Goal: Book appointment/travel/reservation

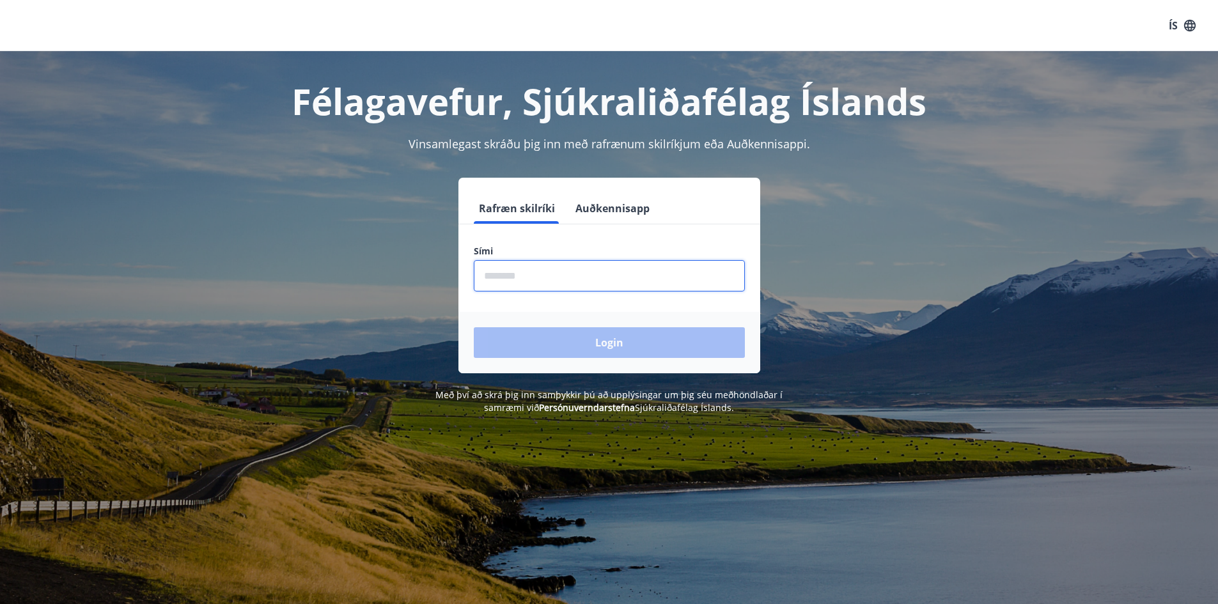
click at [518, 277] on input "phone" at bounding box center [609, 275] width 271 height 31
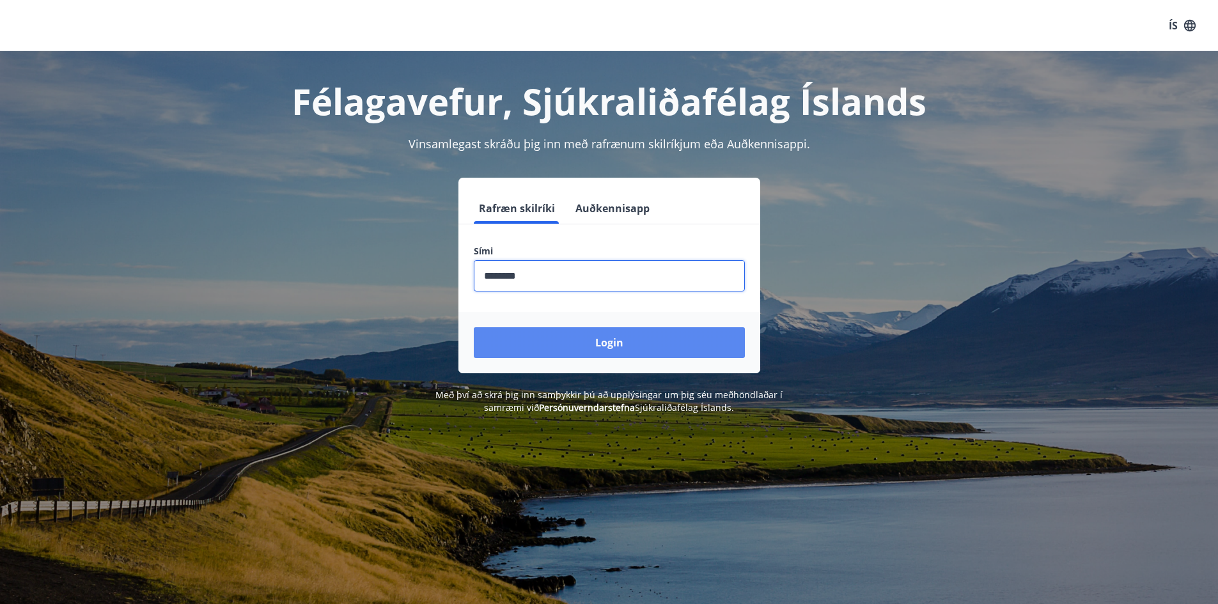
type input "********"
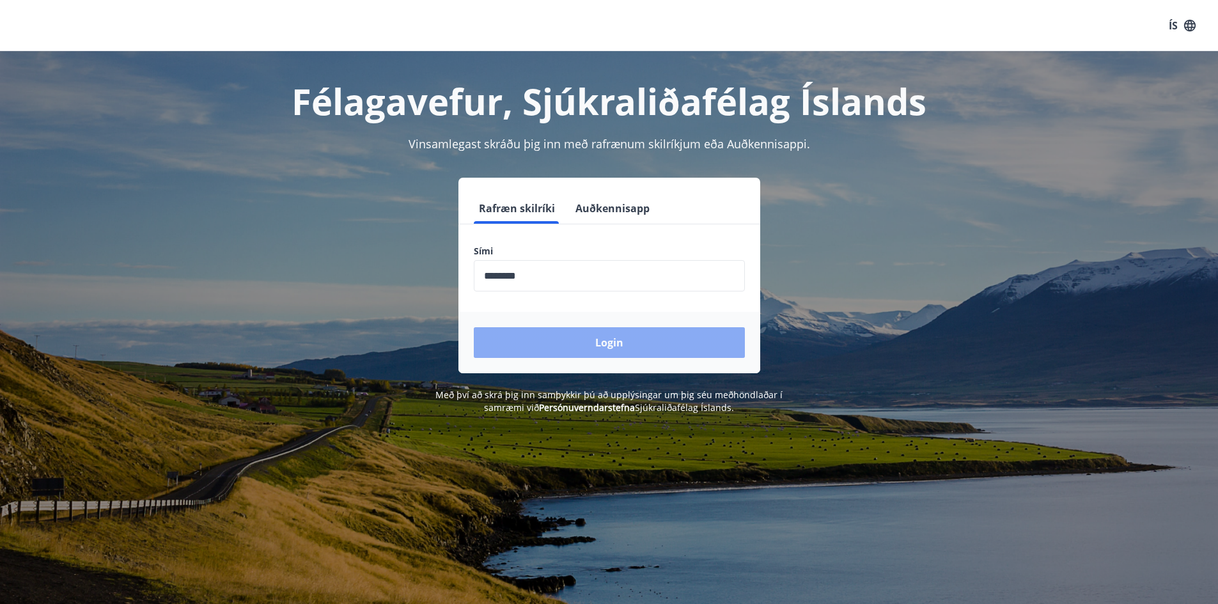
click at [590, 340] on button "Login" at bounding box center [609, 342] width 271 height 31
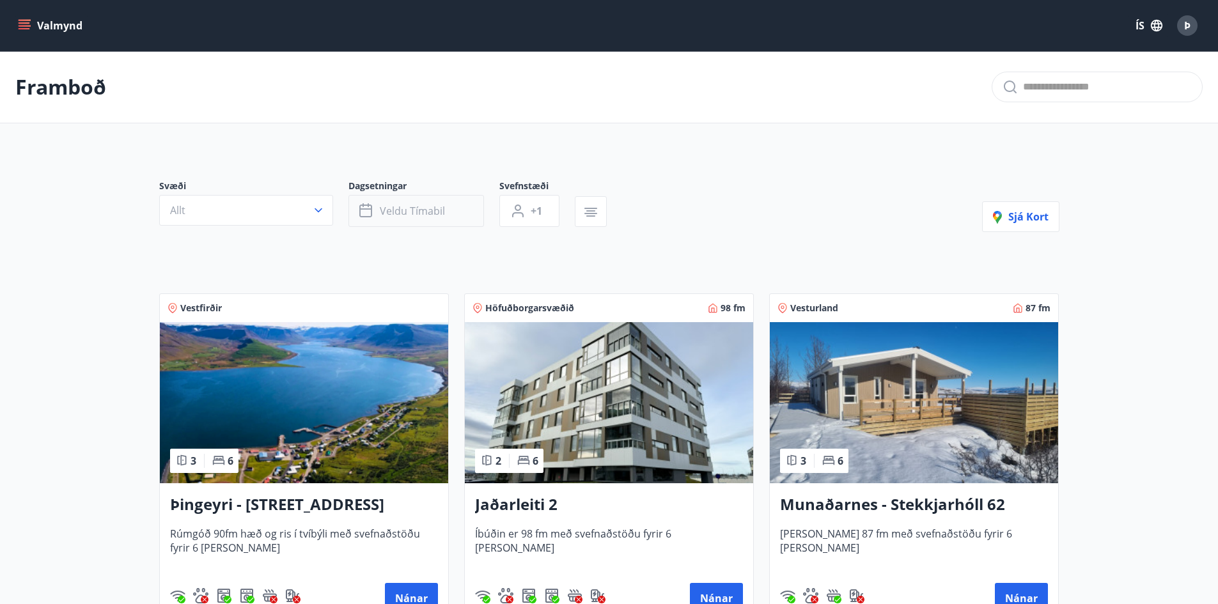
click at [402, 210] on span "Veldu tímabil" at bounding box center [412, 211] width 65 height 14
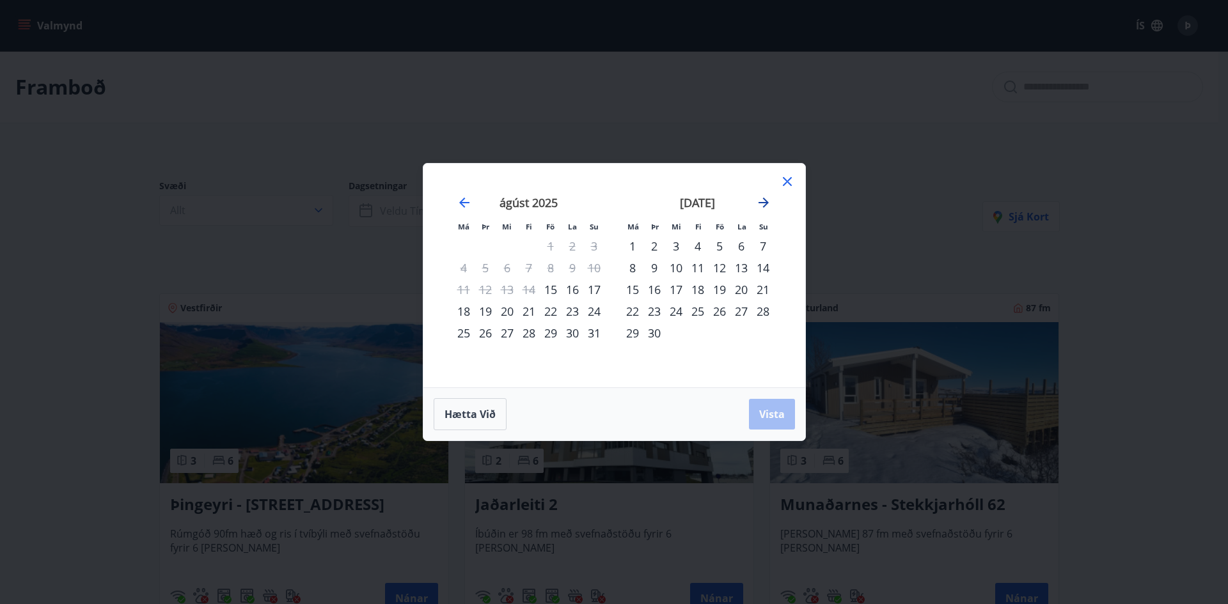
click at [763, 203] on icon "Move forward to switch to the next month." at bounding box center [763, 203] width 10 height 10
click at [765, 288] on div "16" at bounding box center [763, 290] width 22 height 22
click at [745, 288] on div "15" at bounding box center [741, 290] width 22 height 22
click at [776, 410] on span "Vista" at bounding box center [772, 414] width 26 height 14
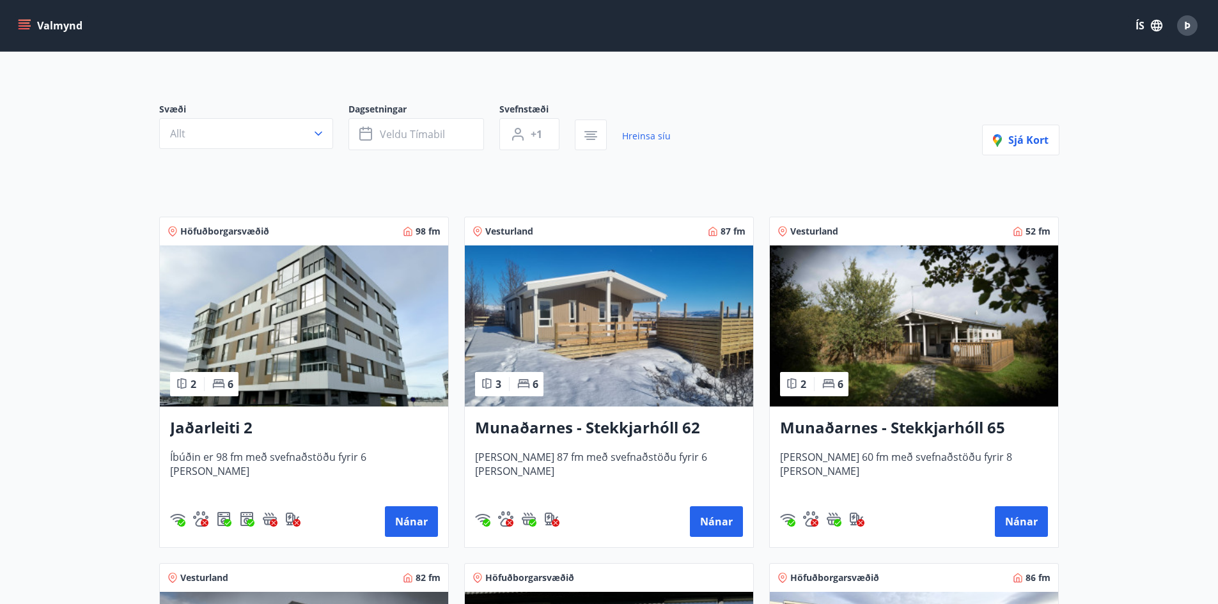
scroll to position [128, 0]
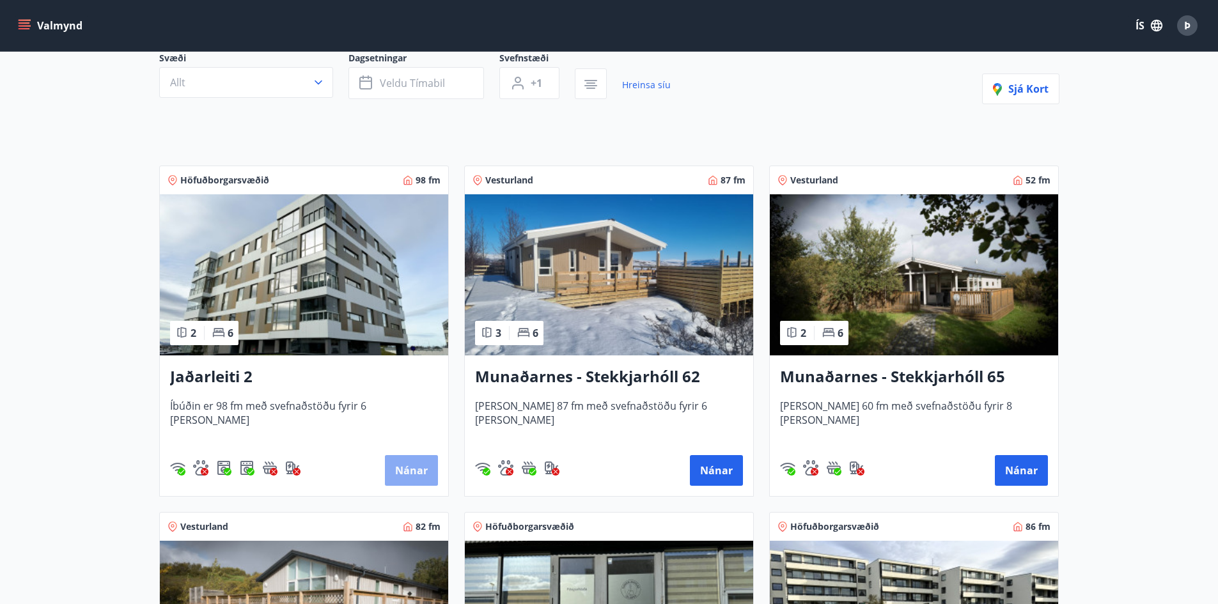
click at [403, 467] on button "Nánar" at bounding box center [411, 470] width 53 height 31
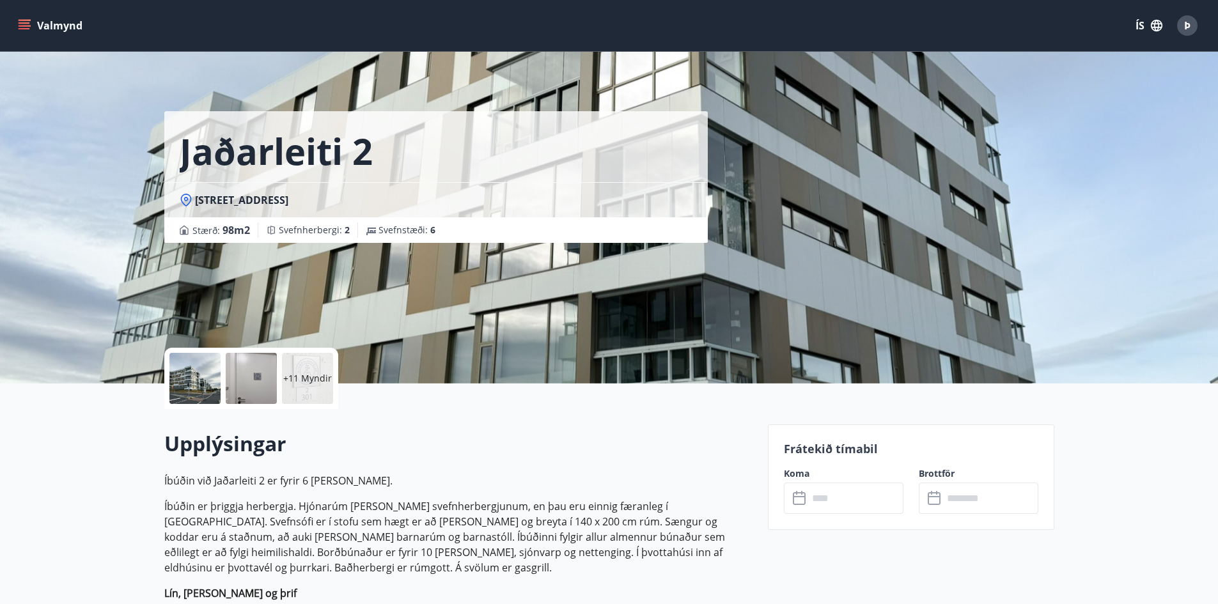
click at [251, 377] on div at bounding box center [251, 378] width 51 height 51
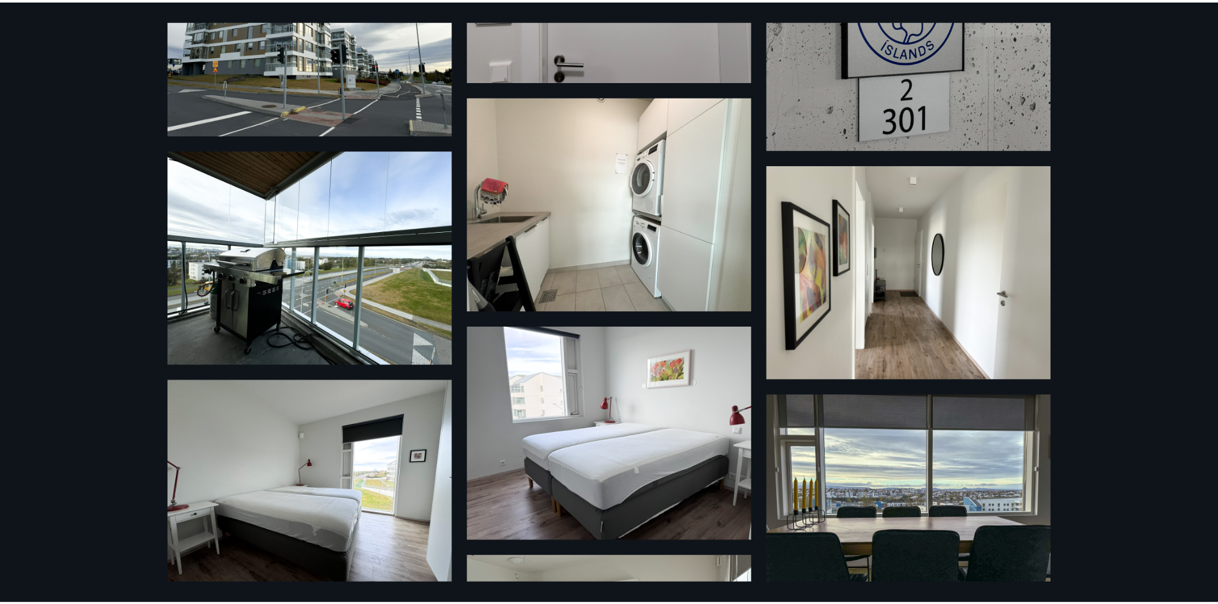
scroll to position [154, 0]
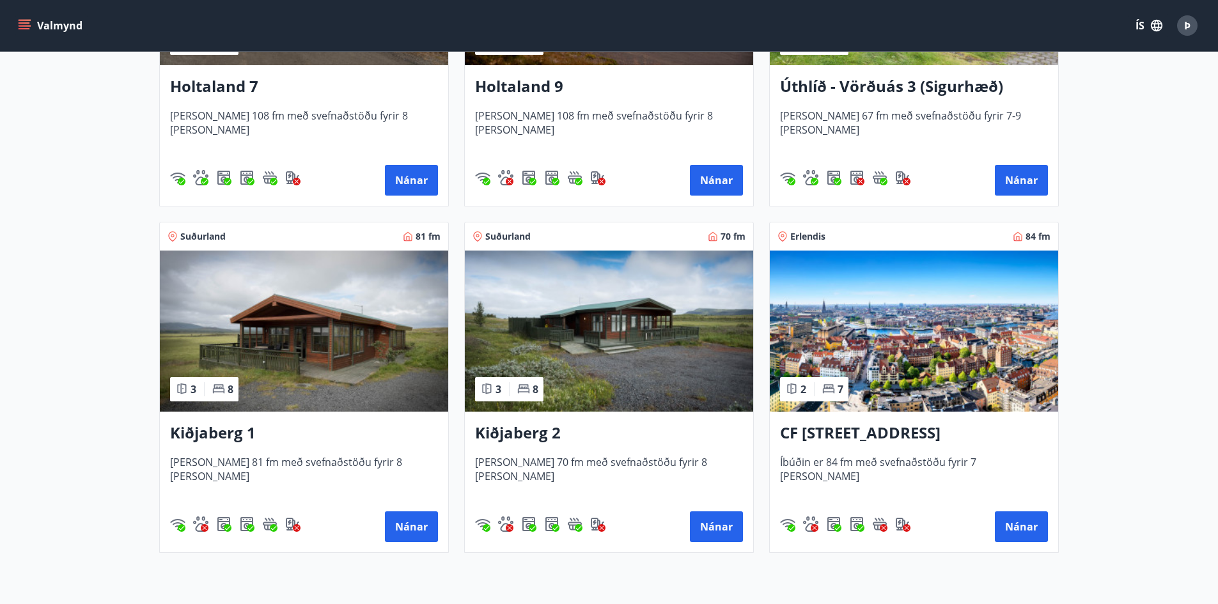
scroll to position [1471, 0]
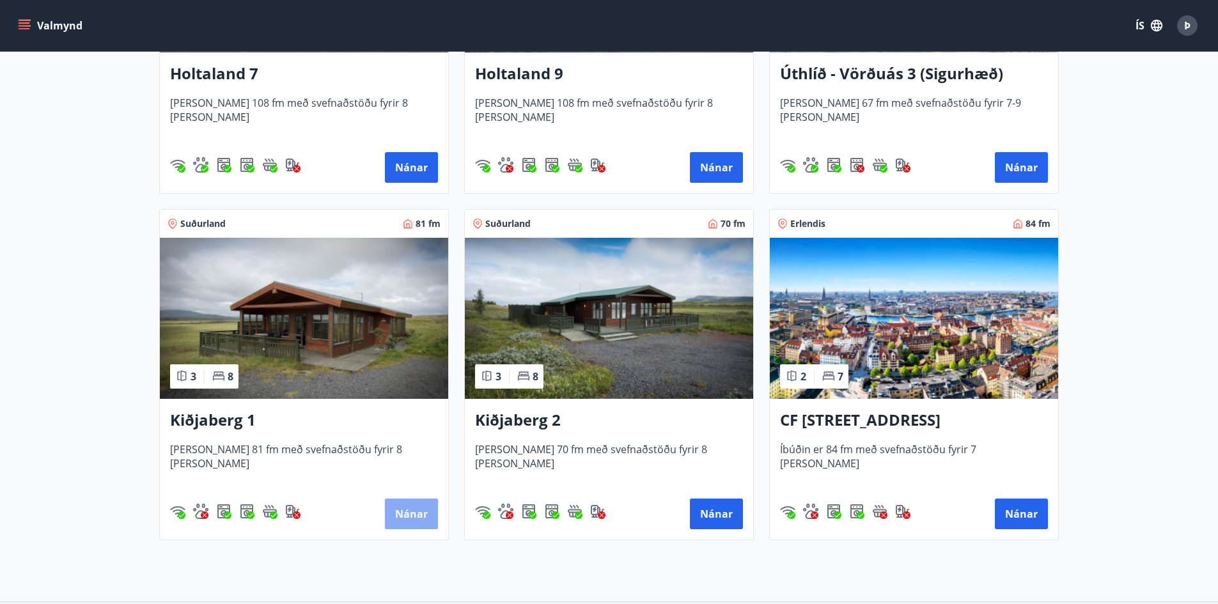
click at [409, 510] on button "Nánar" at bounding box center [411, 514] width 53 height 31
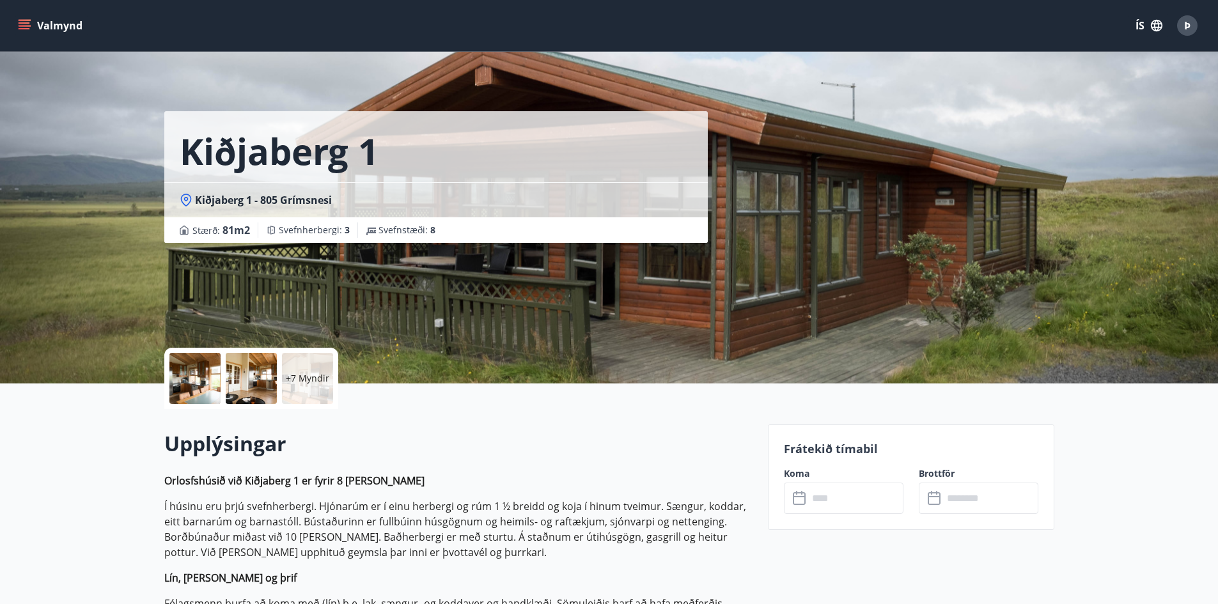
click at [817, 499] on input "text" at bounding box center [855, 498] width 95 height 31
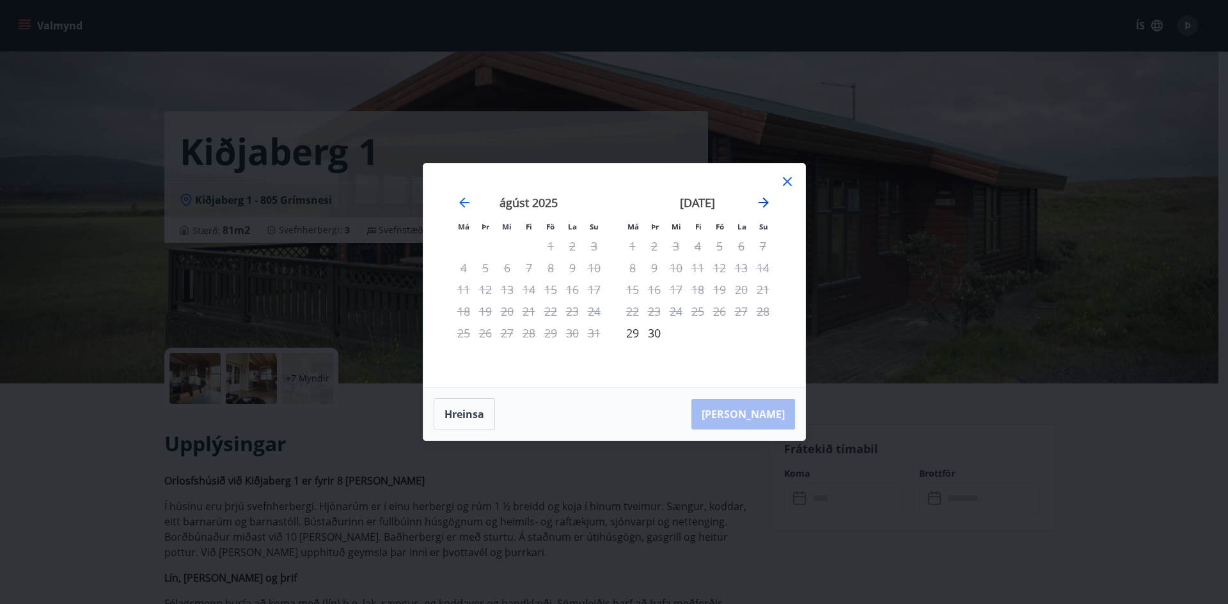
click at [766, 201] on icon "Move forward to switch to the next month." at bounding box center [763, 203] width 10 height 10
click at [764, 204] on icon "Move forward to switch to the next month." at bounding box center [763, 202] width 15 height 15
click at [719, 285] on div "14" at bounding box center [719, 290] width 22 height 22
click at [632, 307] on div "17" at bounding box center [633, 312] width 22 height 22
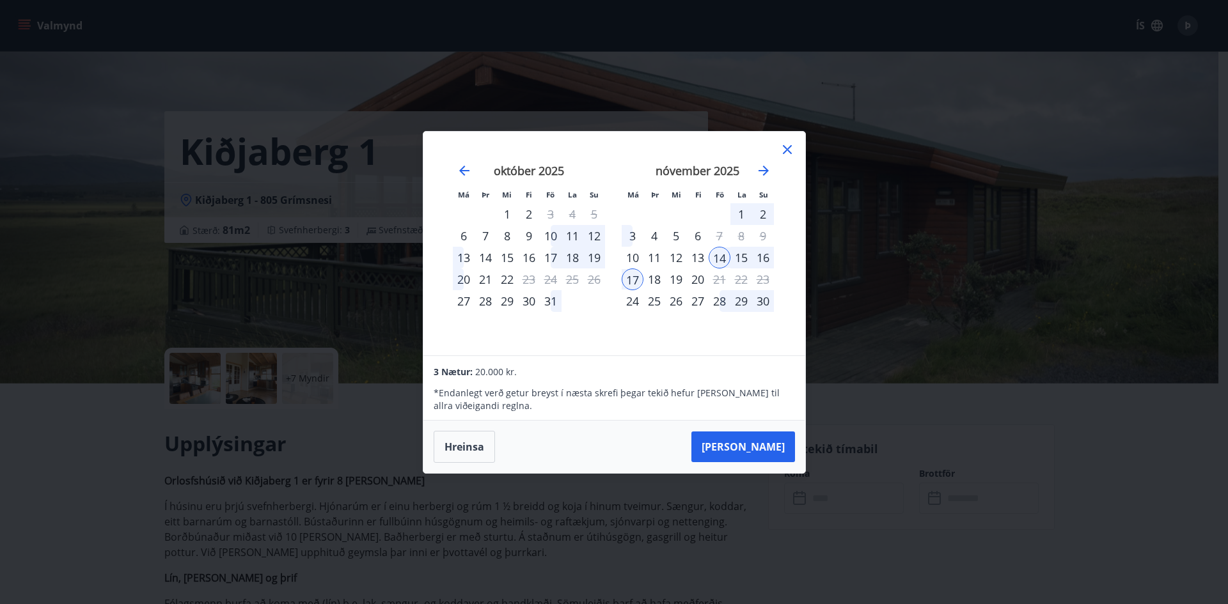
click at [783, 145] on icon at bounding box center [787, 149] width 9 height 9
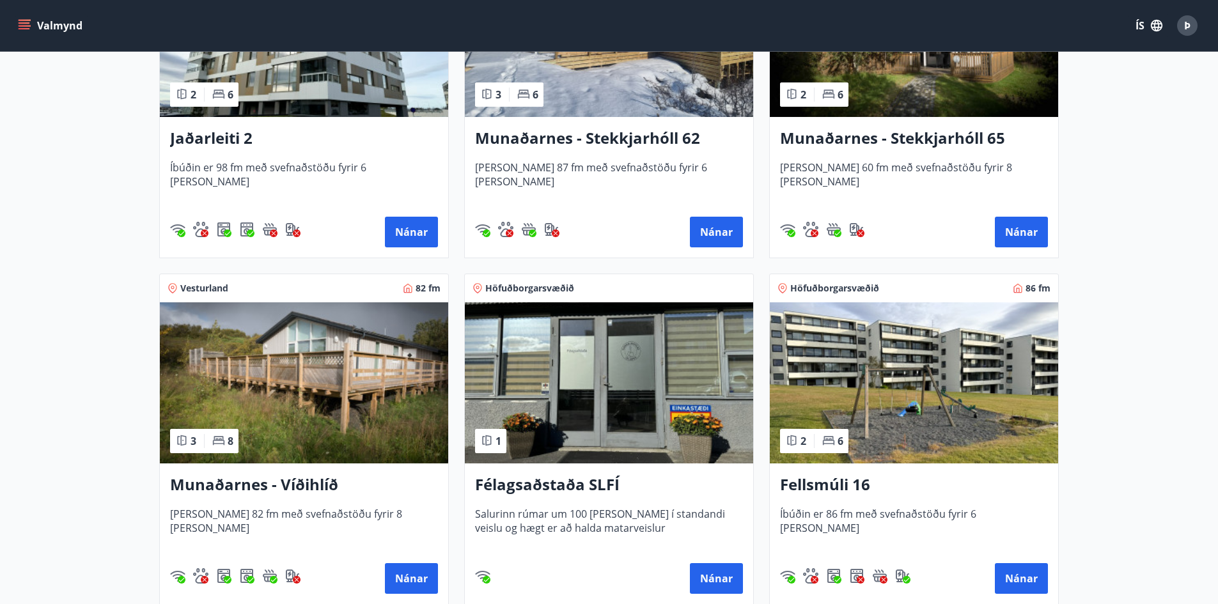
scroll to position [384, 0]
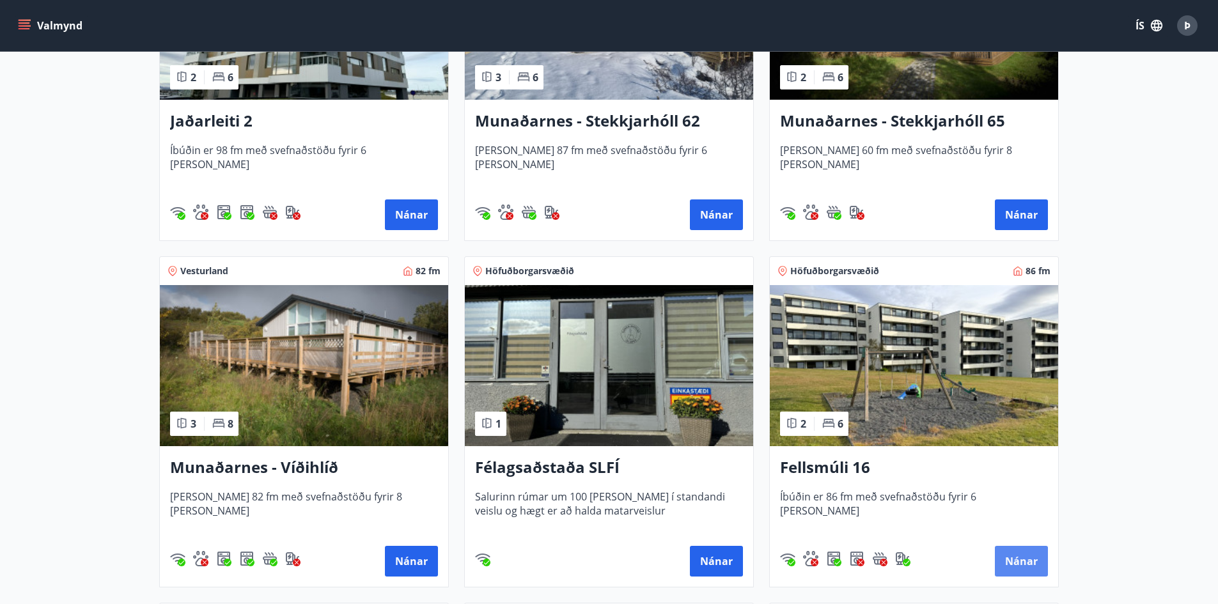
click at [1011, 554] on button "Nánar" at bounding box center [1021, 561] width 53 height 31
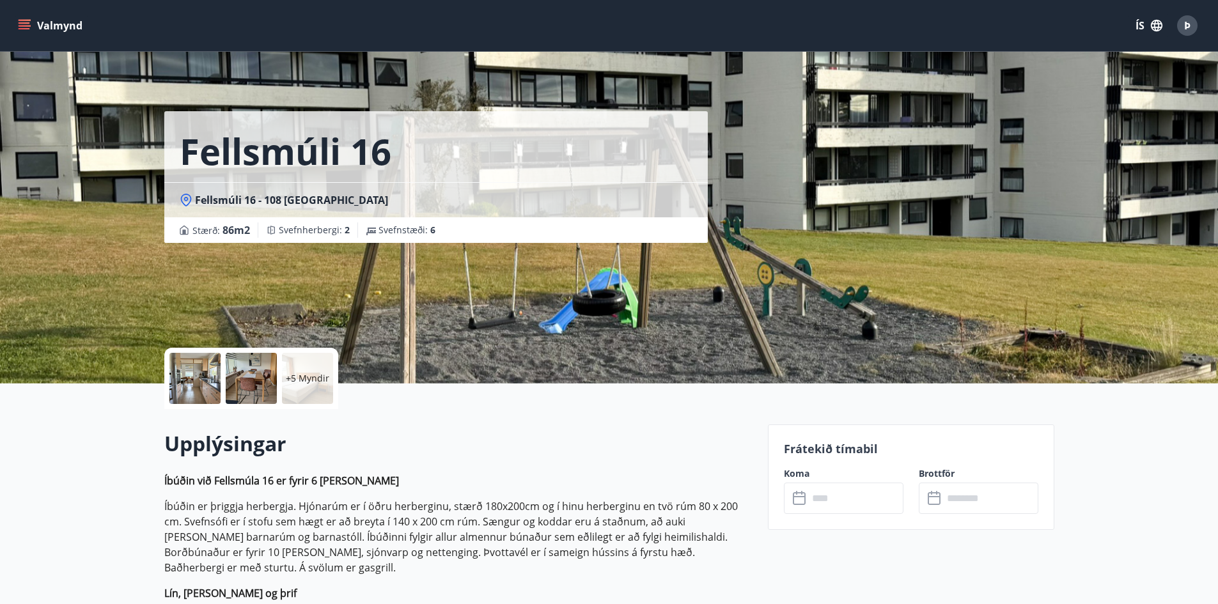
click at [184, 372] on div at bounding box center [194, 378] width 51 height 51
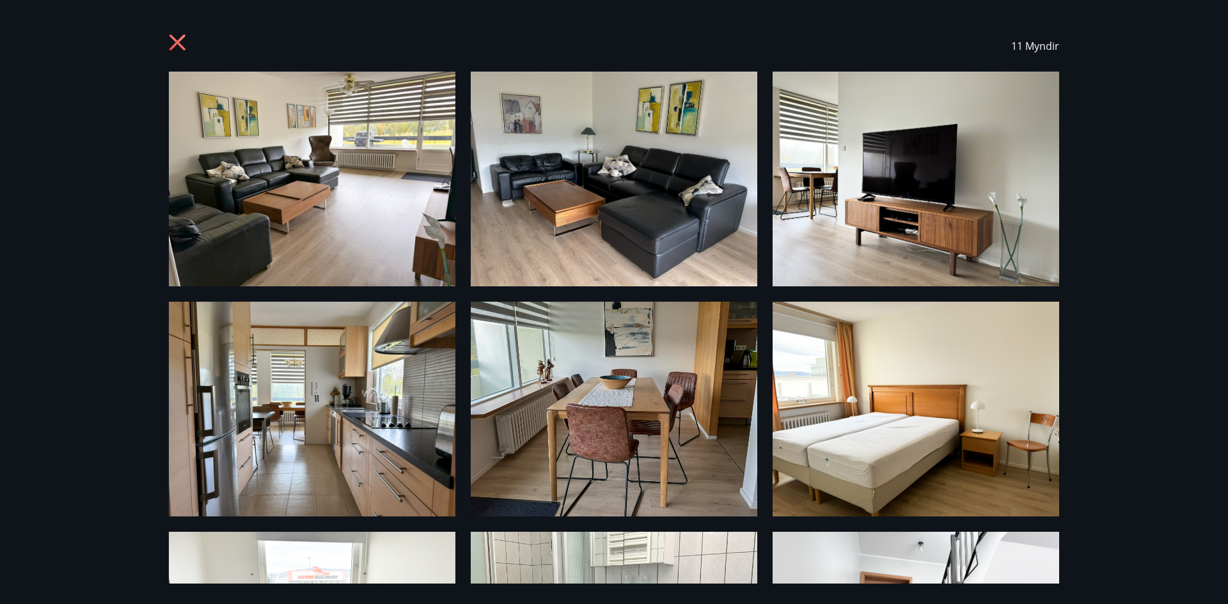
click at [177, 32] on div "11 Myndir" at bounding box center [614, 45] width 890 height 51
click at [180, 38] on icon at bounding box center [179, 44] width 20 height 20
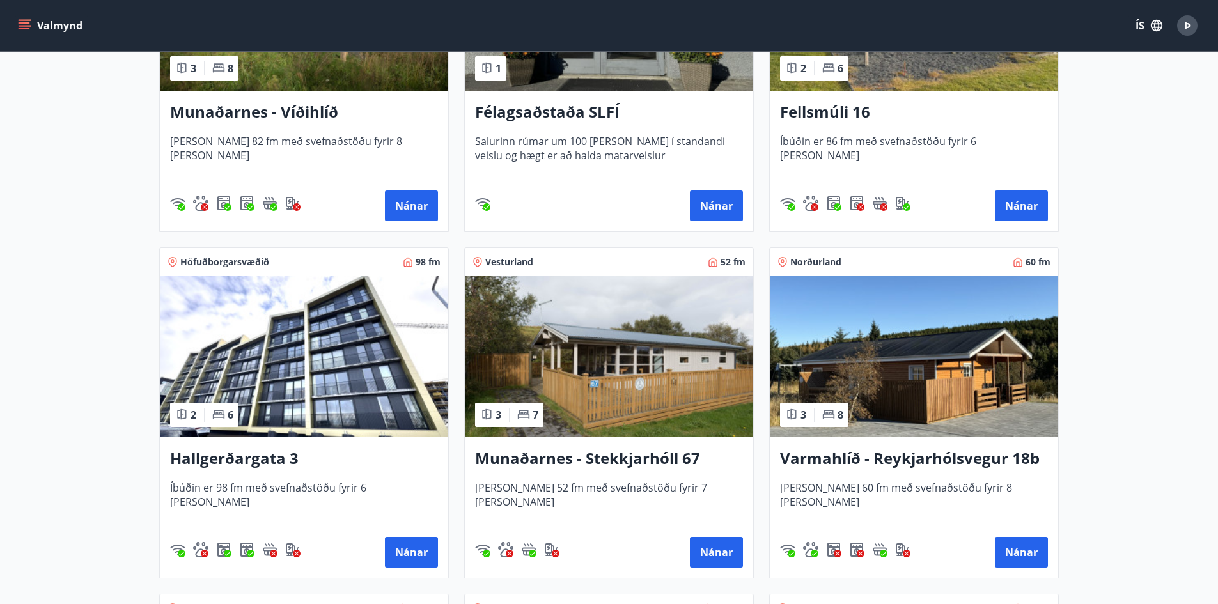
scroll to position [767, 0]
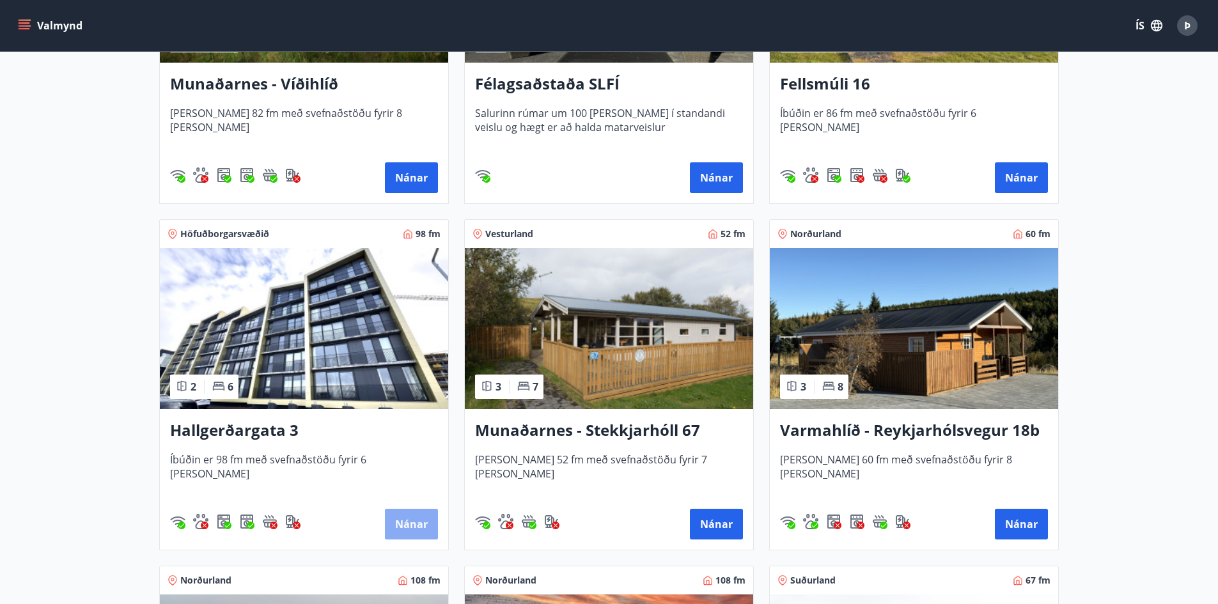
click at [412, 519] on button "Nánar" at bounding box center [411, 524] width 53 height 31
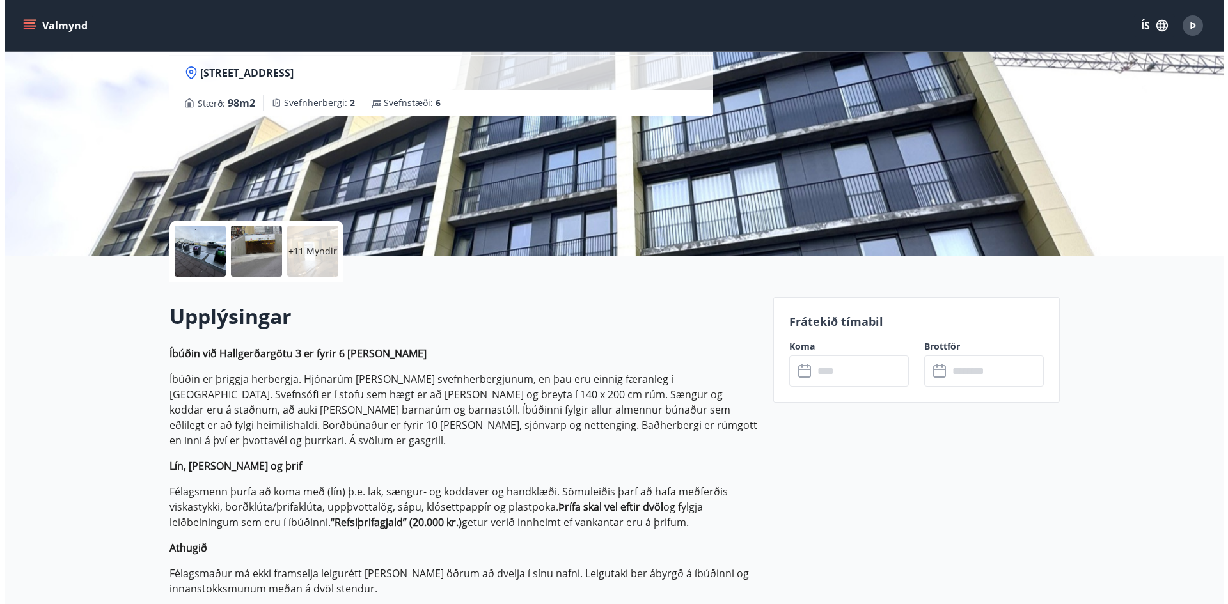
scroll to position [128, 0]
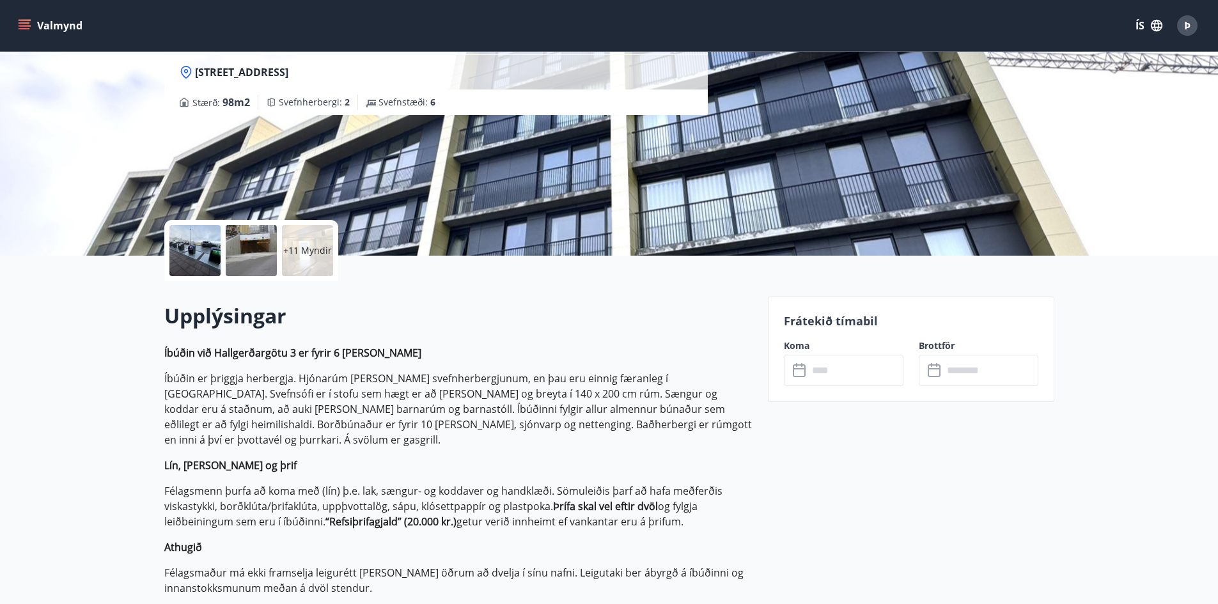
click at [201, 243] on div at bounding box center [194, 250] width 51 height 51
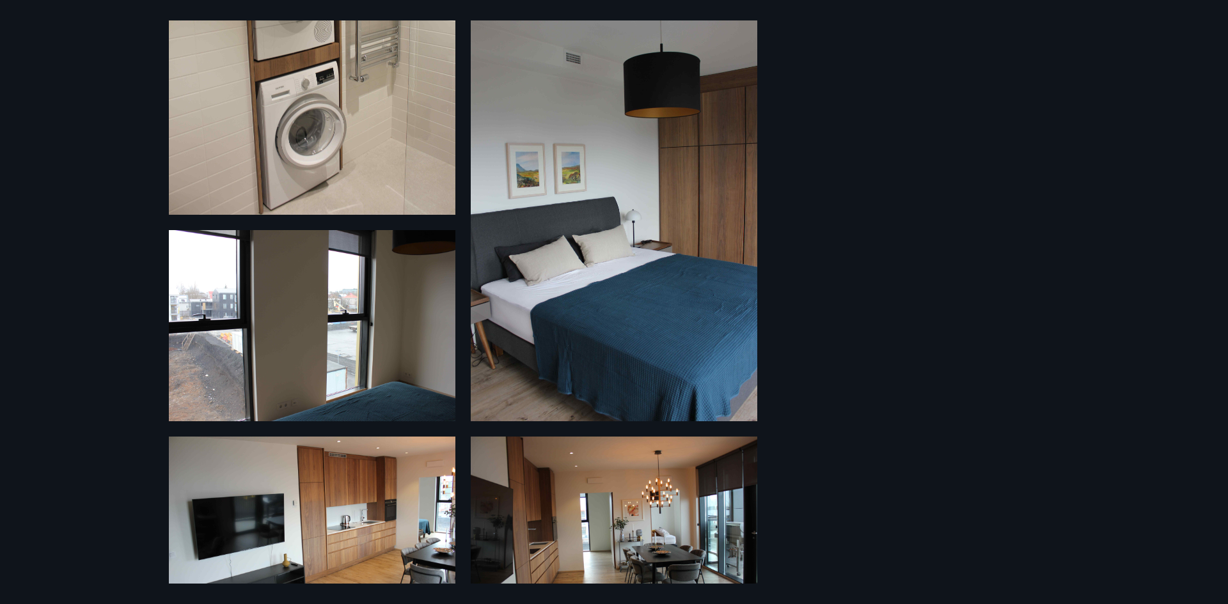
scroll to position [1216, 0]
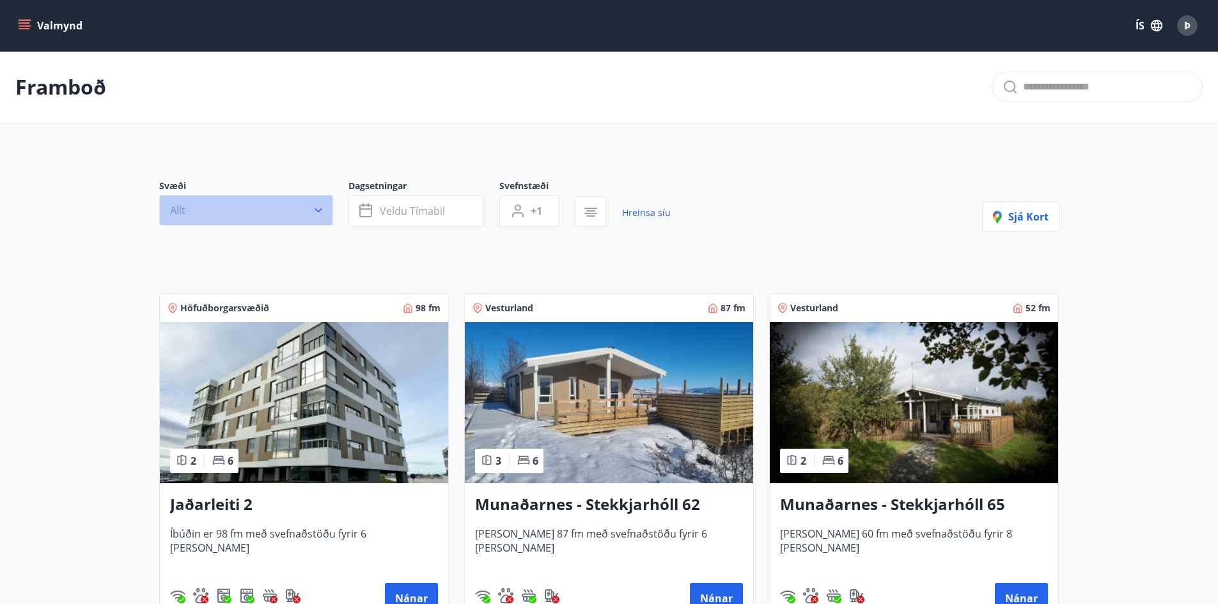
click at [308, 207] on button "Allt" at bounding box center [246, 210] width 174 height 31
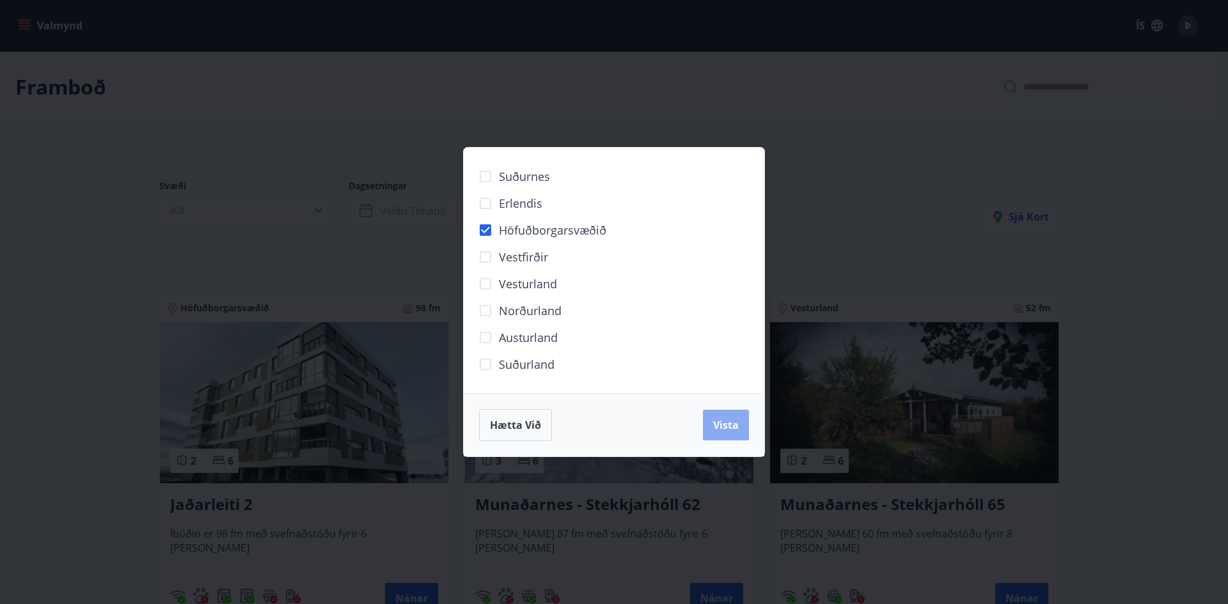
drag, startPoint x: 732, startPoint y: 419, endPoint x: 568, endPoint y: 353, distance: 177.3
click at [732, 418] on span "Vista" at bounding box center [726, 425] width 26 height 14
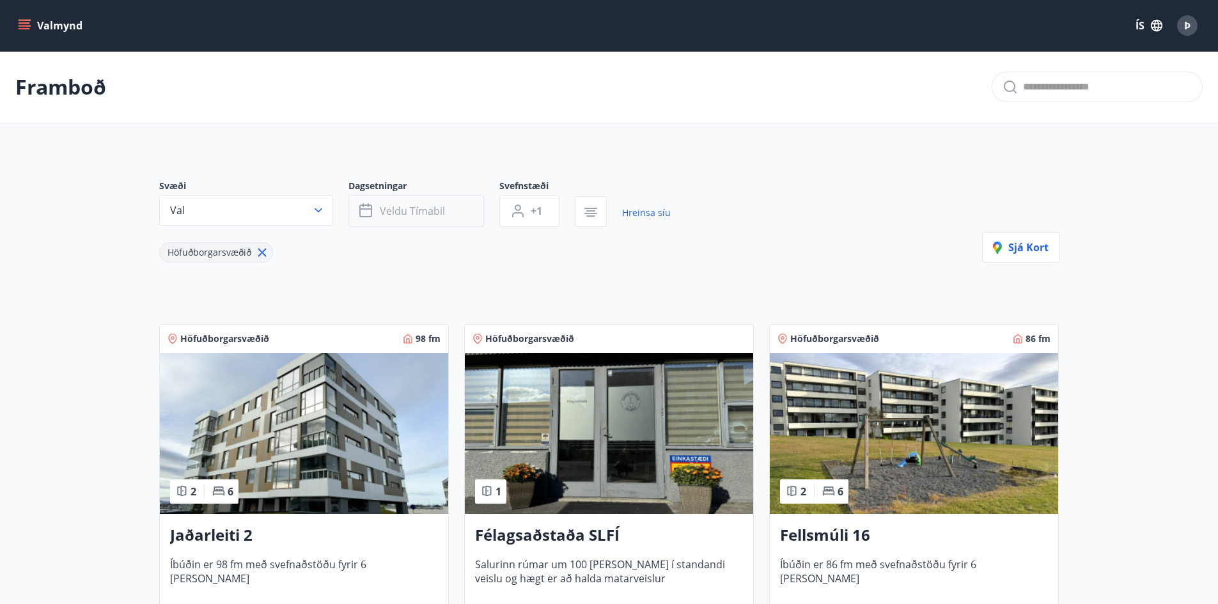
click at [396, 208] on span "Veldu tímabil" at bounding box center [412, 211] width 65 height 14
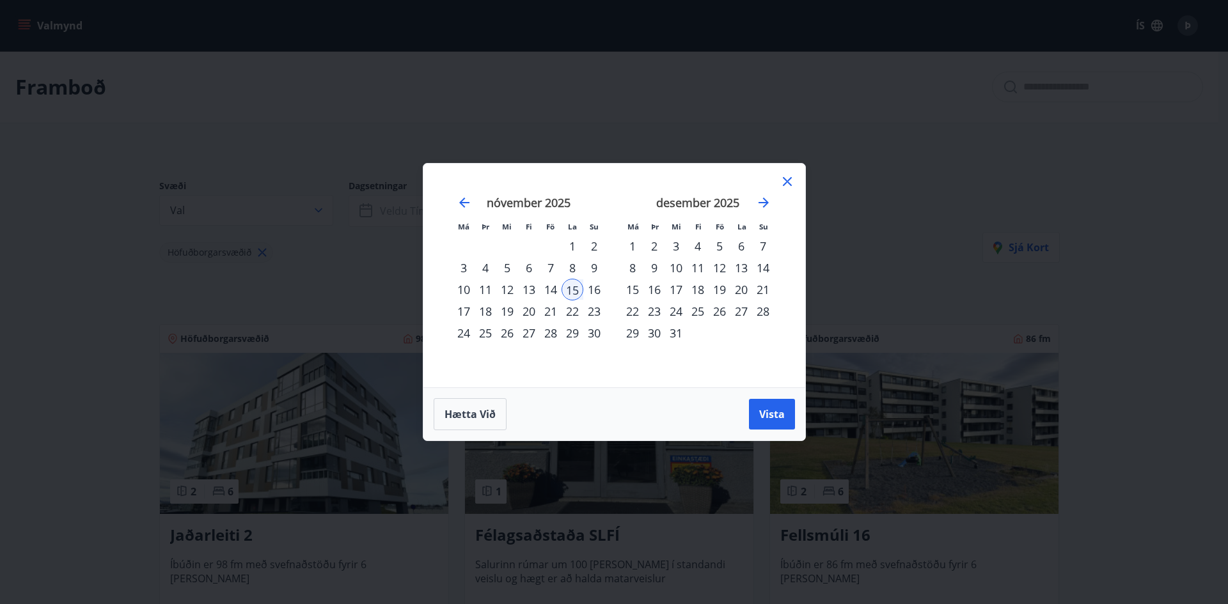
click at [551, 285] on div "14" at bounding box center [551, 290] width 22 height 22
click at [767, 411] on span "Vista" at bounding box center [772, 414] width 26 height 14
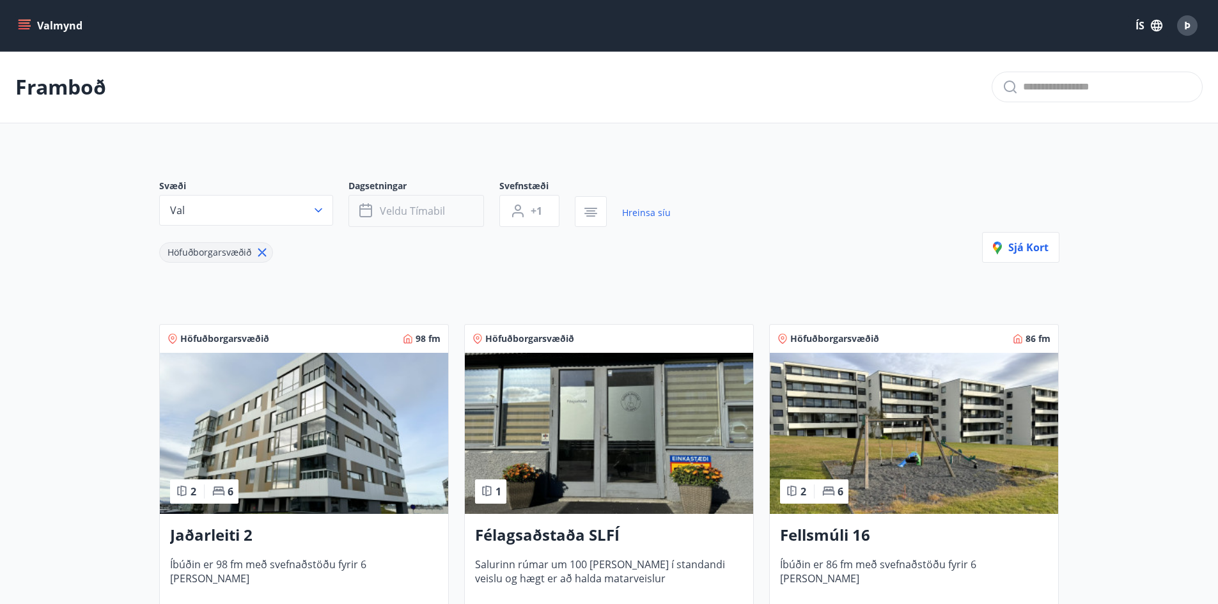
click at [405, 207] on span "Veldu tímabil" at bounding box center [412, 211] width 65 height 14
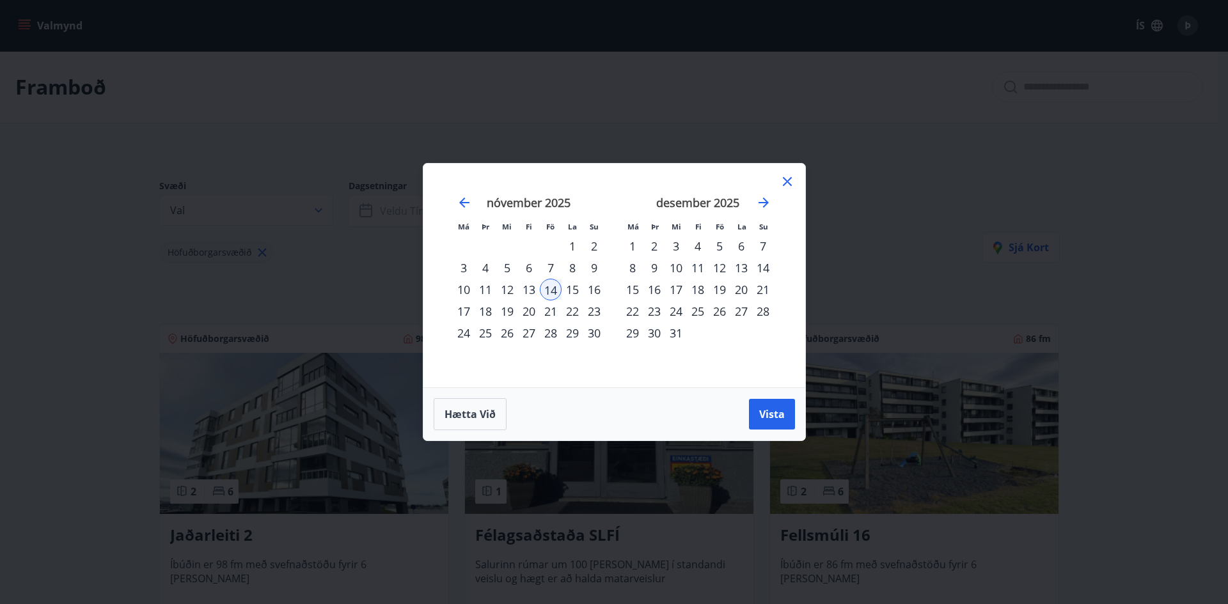
click at [460, 306] on div "17" at bounding box center [464, 312] width 22 height 22
click at [765, 411] on span "Vista" at bounding box center [772, 414] width 26 height 14
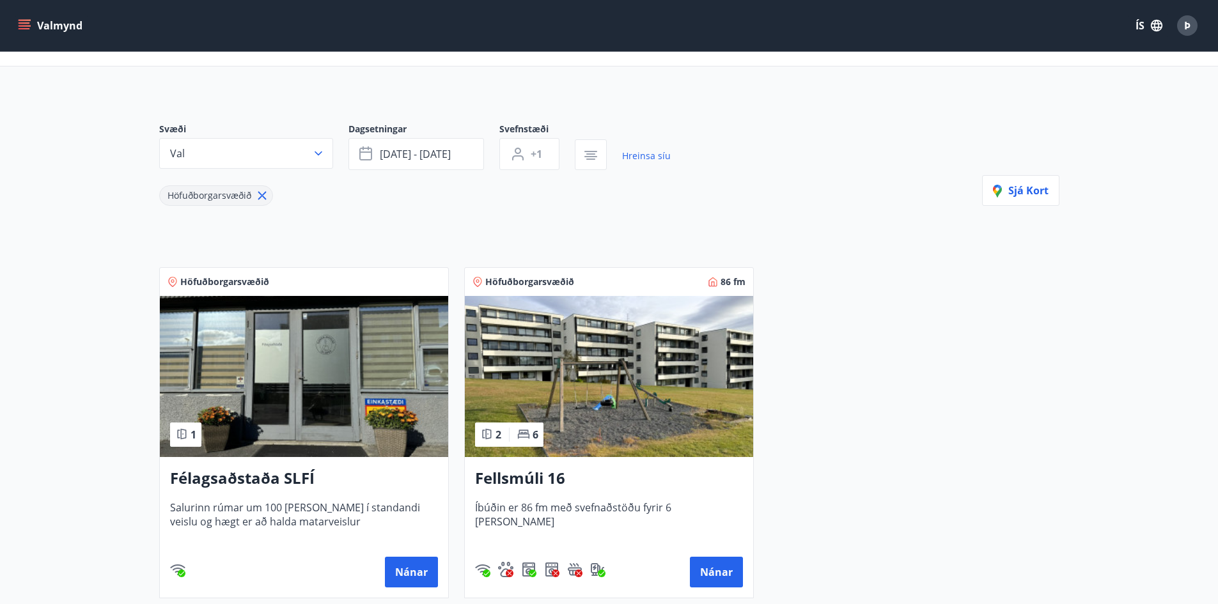
scroll to position [28, 0]
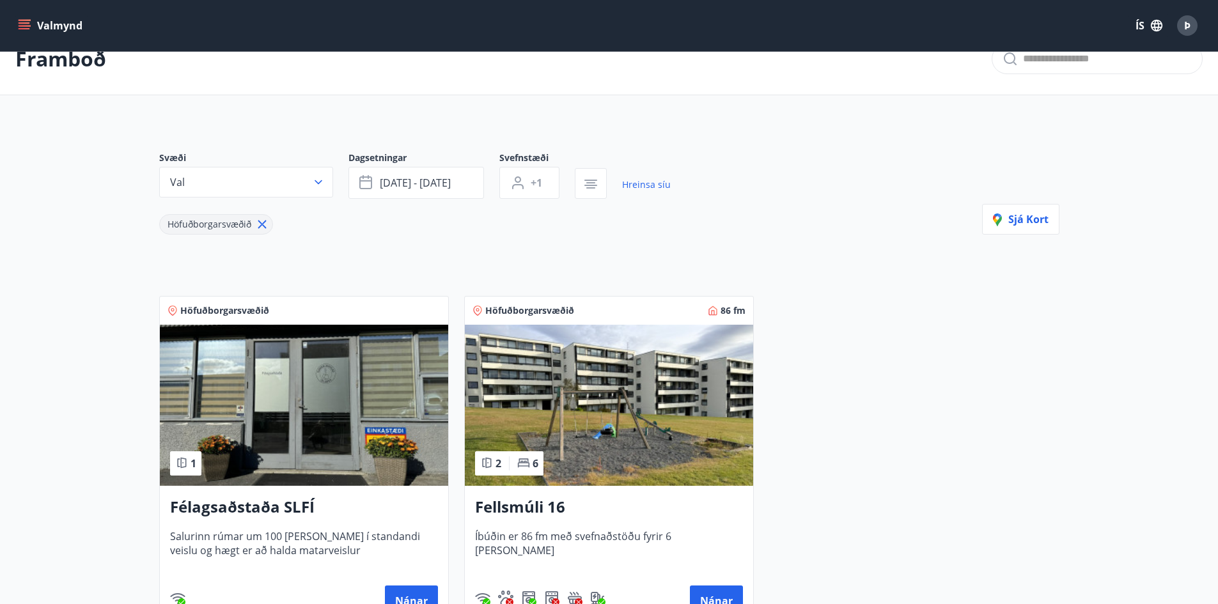
click at [258, 222] on icon at bounding box center [262, 225] width 8 height 8
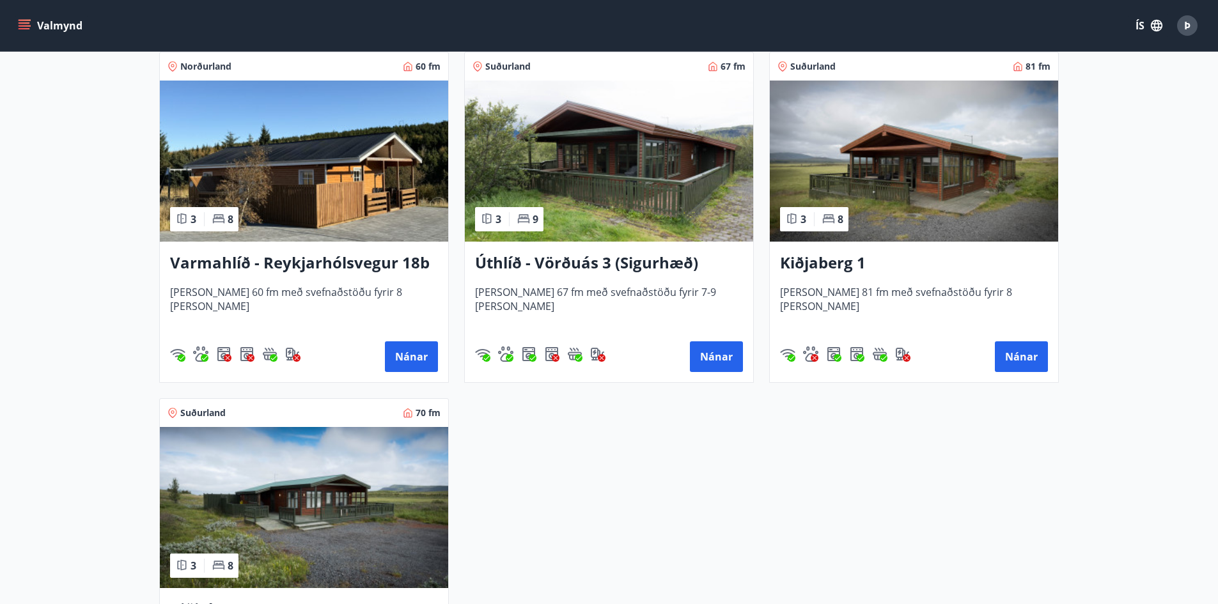
scroll to position [859, 0]
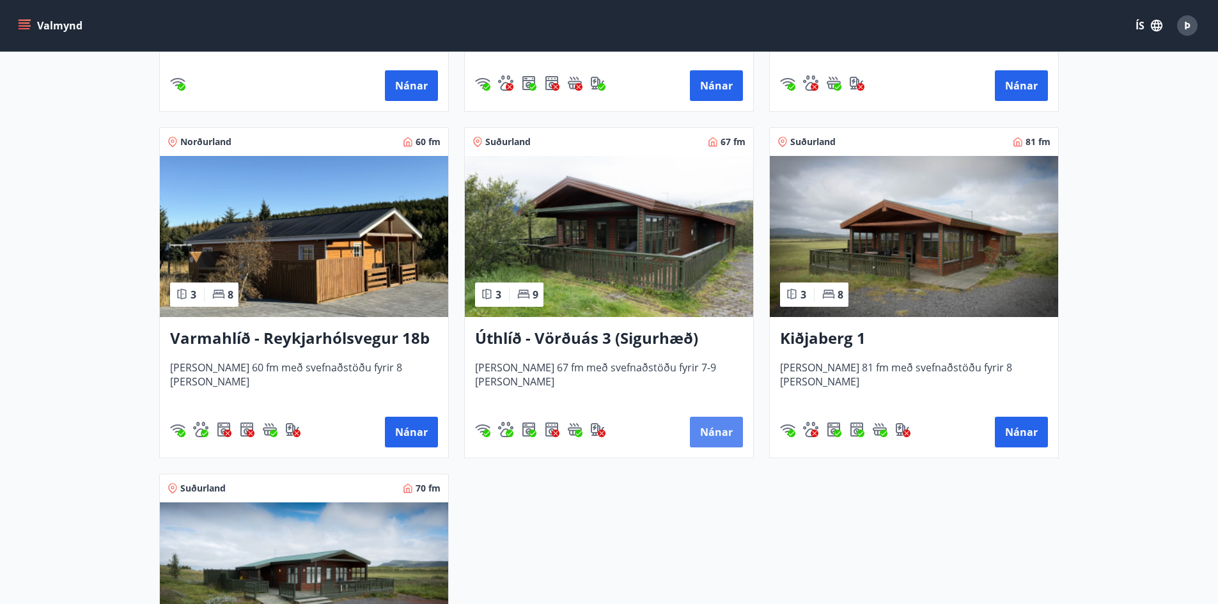
click at [723, 430] on button "Nánar" at bounding box center [716, 432] width 53 height 31
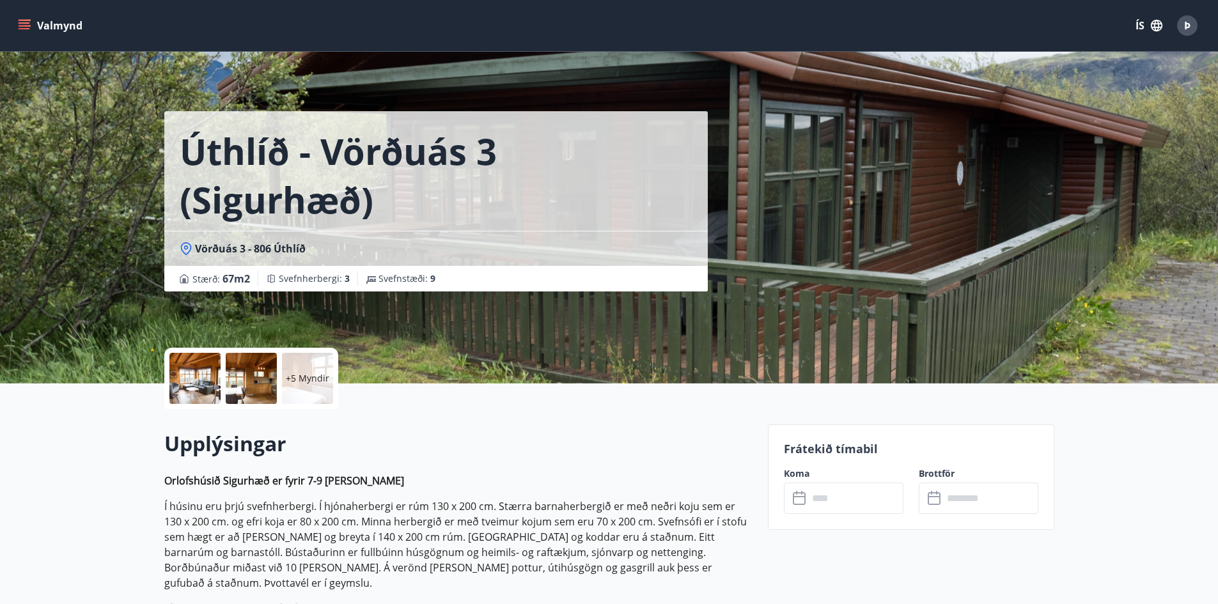
click at [195, 371] on div at bounding box center [194, 378] width 51 height 51
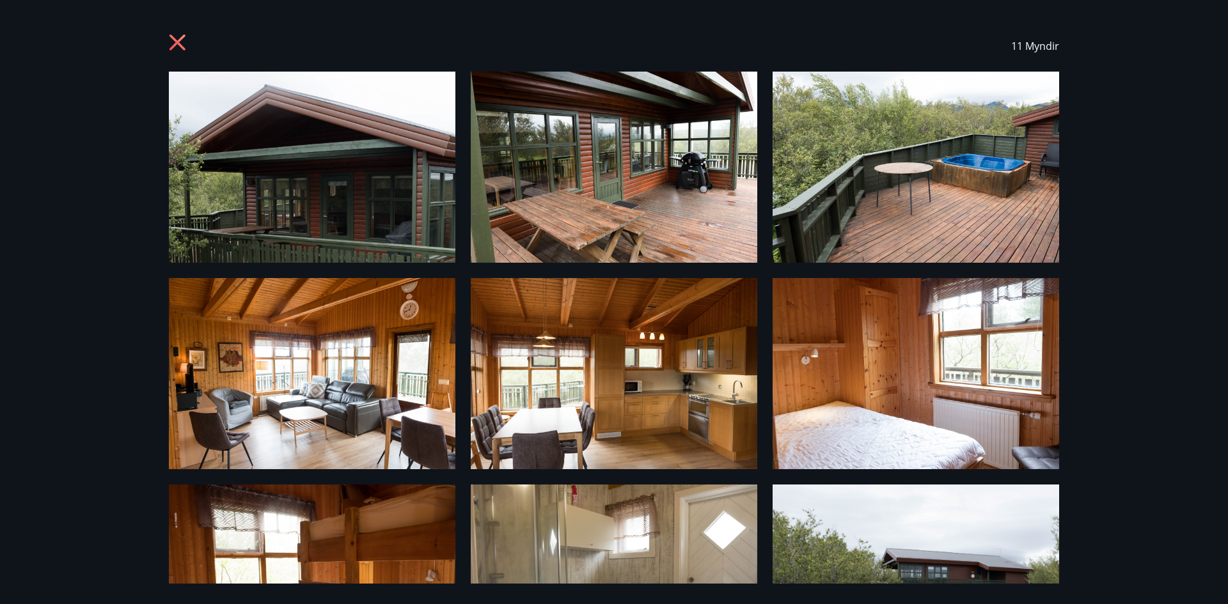
click at [174, 40] on icon at bounding box center [177, 43] width 16 height 16
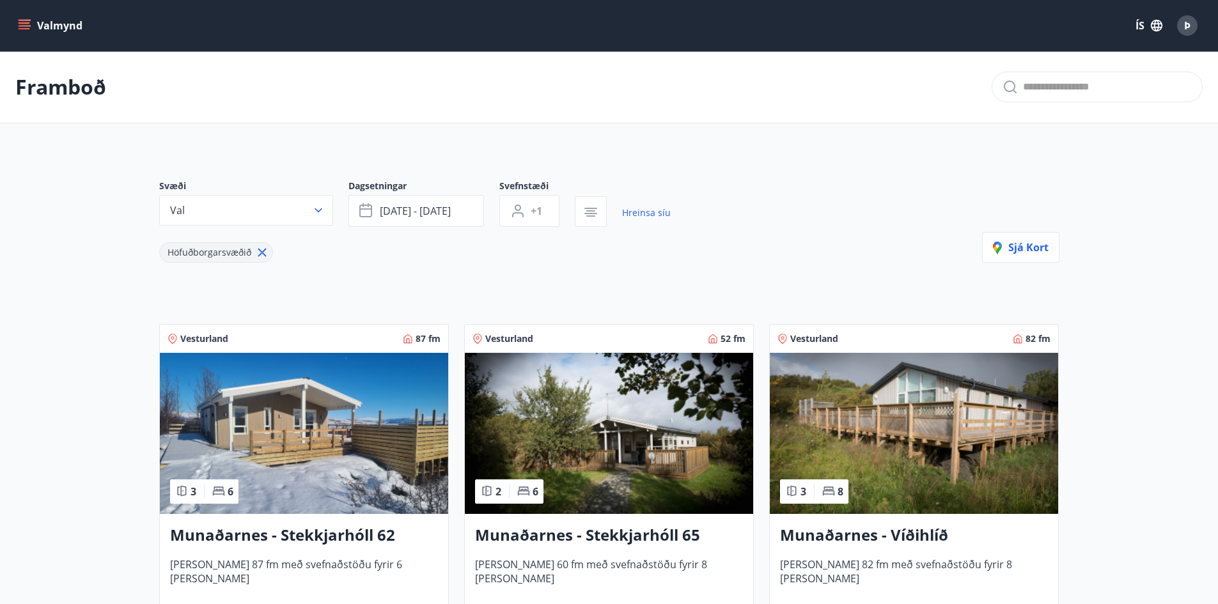
scroll to position [28, 0]
